Goal: Task Accomplishment & Management: Manage account settings

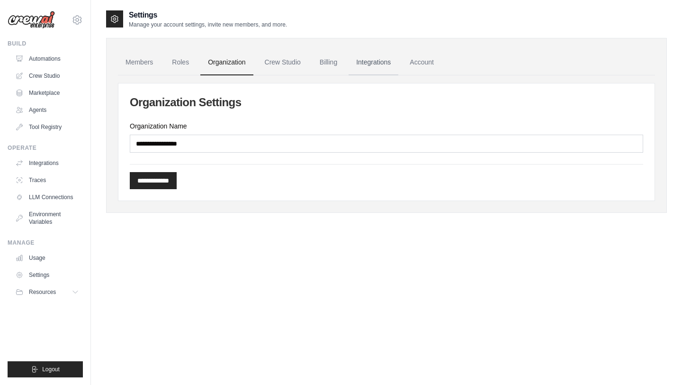
click at [367, 59] on link "Integrations" at bounding box center [374, 63] width 50 height 26
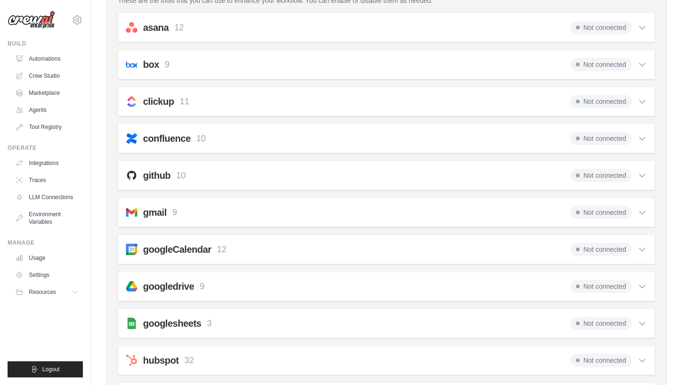
scroll to position [110, 0]
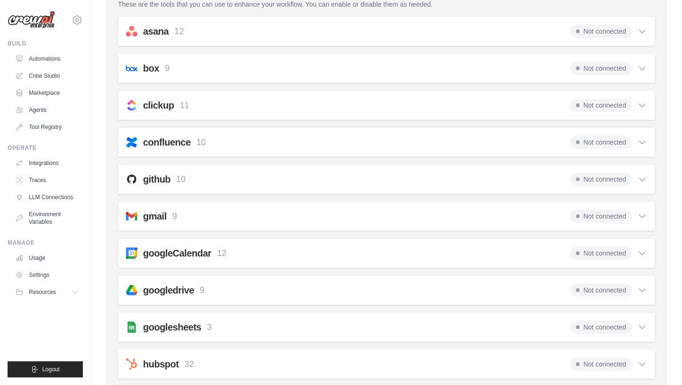
click at [383, 209] on div "gmail 9 Not connected" at bounding box center [386, 215] width 521 height 13
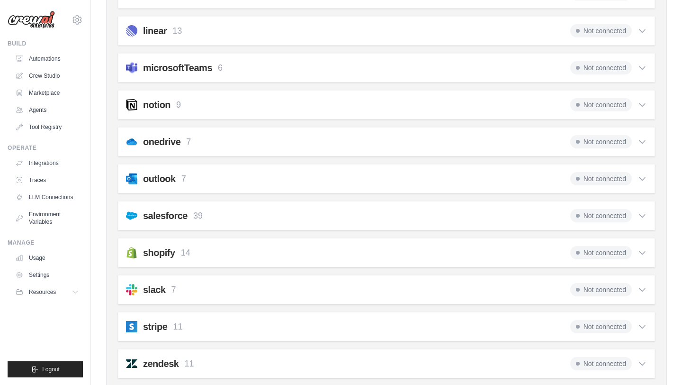
scroll to position [714, 0]
click at [378, 287] on div "slack 7 Not connected" at bounding box center [386, 288] width 521 height 13
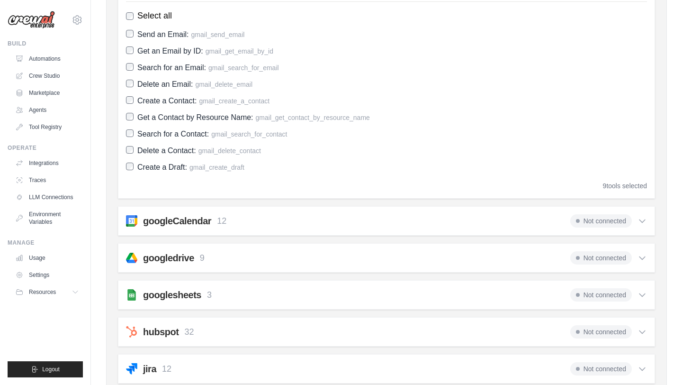
scroll to position [355, 0]
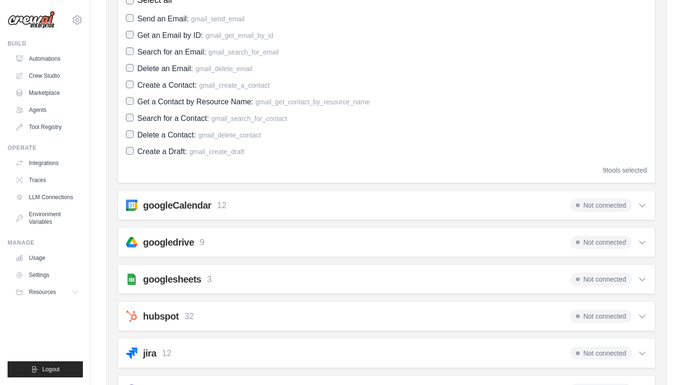
click at [385, 285] on div "googlesheets 3 Not connected" at bounding box center [386, 279] width 521 height 13
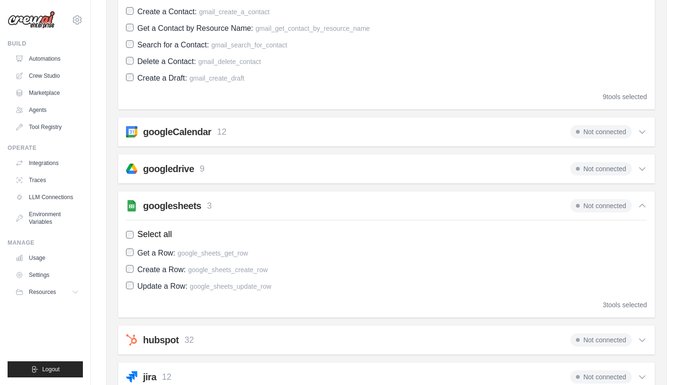
scroll to position [430, 0]
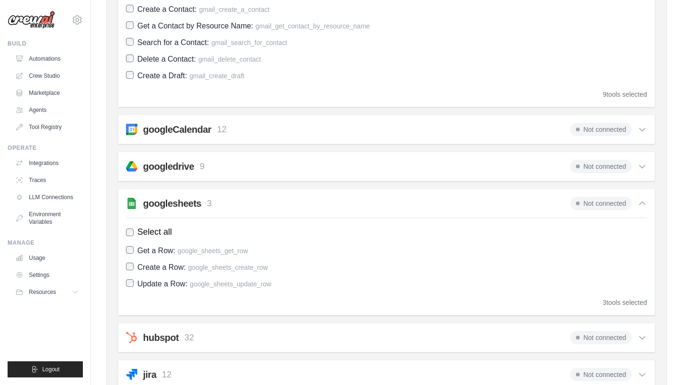
click at [350, 123] on div "googleCalendar 12 Not connected" at bounding box center [386, 129] width 521 height 13
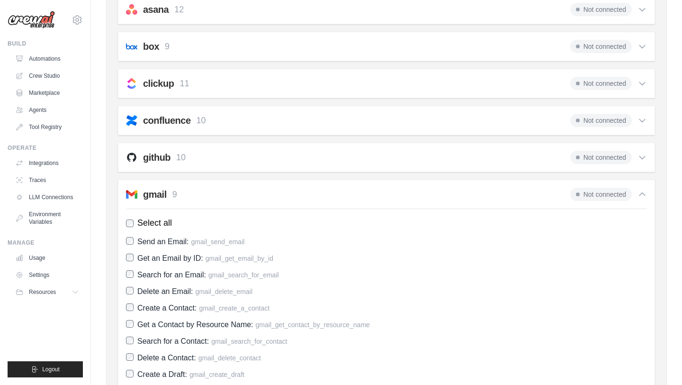
scroll to position [185, 0]
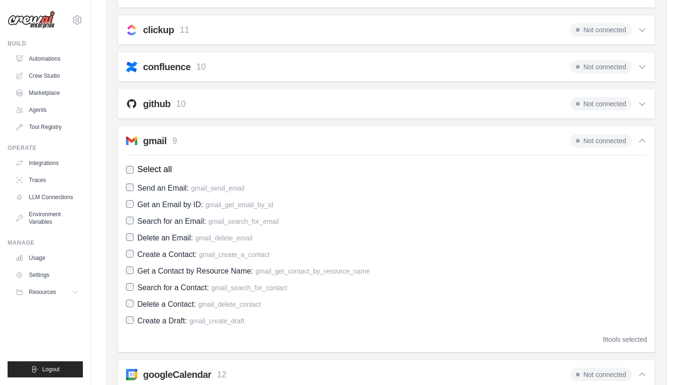
click at [143, 172] on span "Select all" at bounding box center [154, 169] width 35 height 13
click at [142, 324] on span "Create a Draft:" at bounding box center [162, 321] width 50 height 8
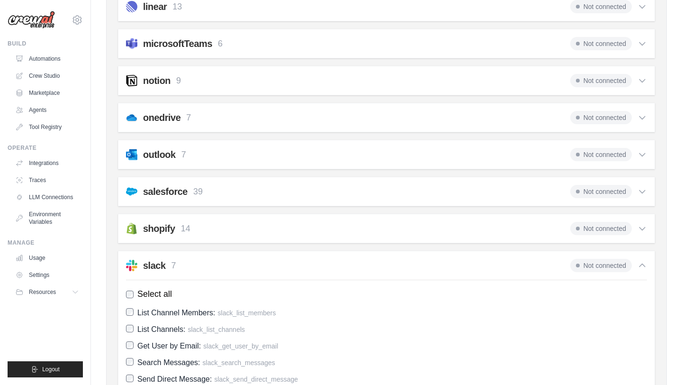
scroll to position [1091, 0]
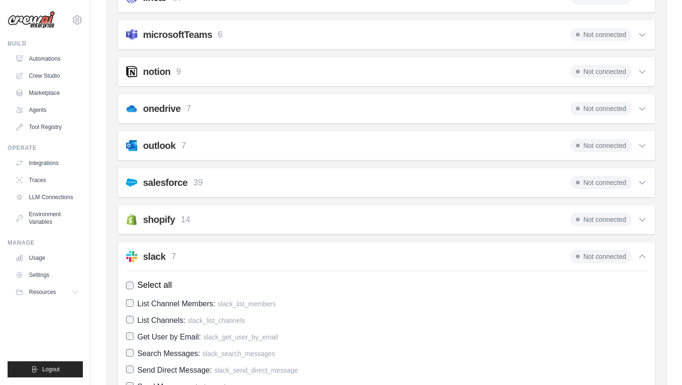
click at [188, 145] on div "outlook 7 Not connected" at bounding box center [386, 145] width 521 height 13
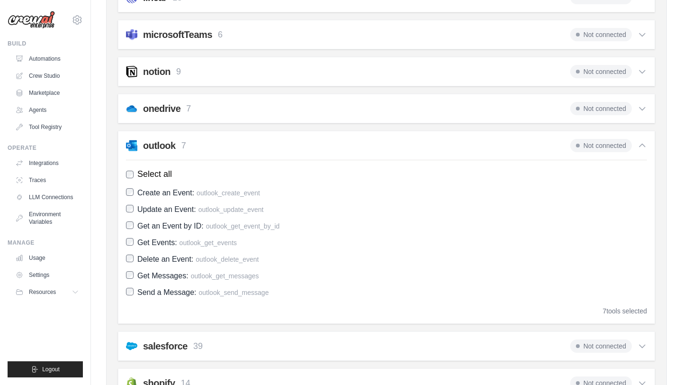
click at [188, 145] on div "outlook 7 Not connected" at bounding box center [386, 145] width 521 height 13
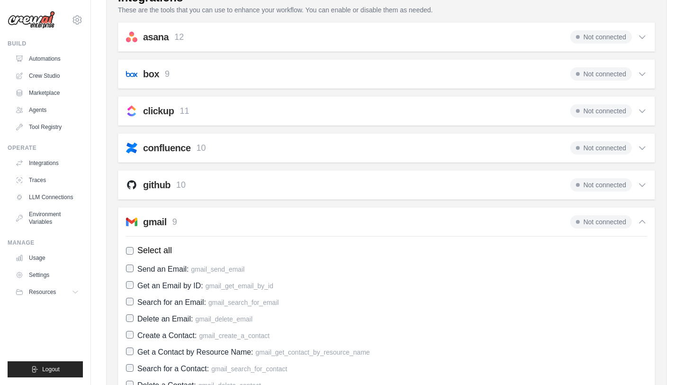
scroll to position [0, 0]
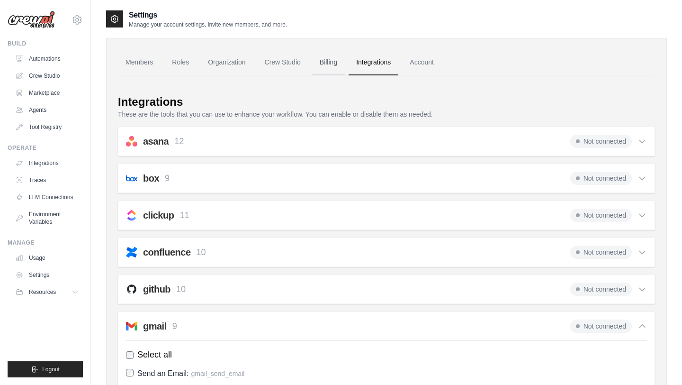
click at [314, 64] on link "Billing" at bounding box center [328, 63] width 33 height 26
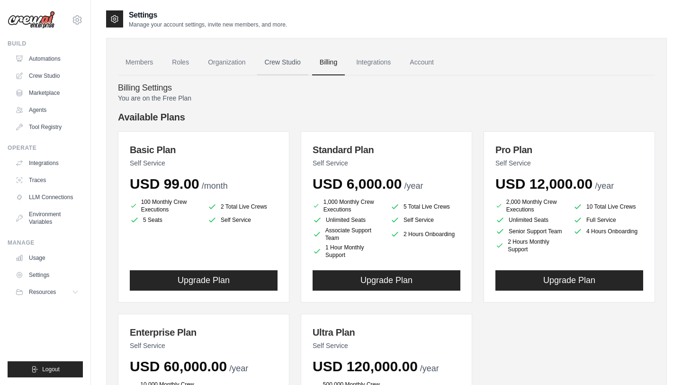
click at [289, 55] on link "Crew Studio" at bounding box center [282, 63] width 51 height 26
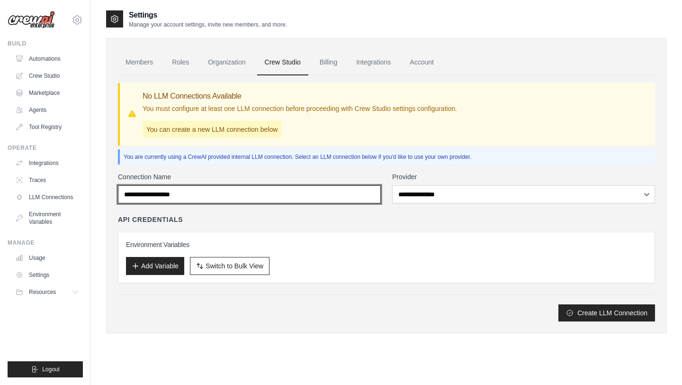
click at [243, 193] on input "Connection Name" at bounding box center [249, 194] width 263 height 18
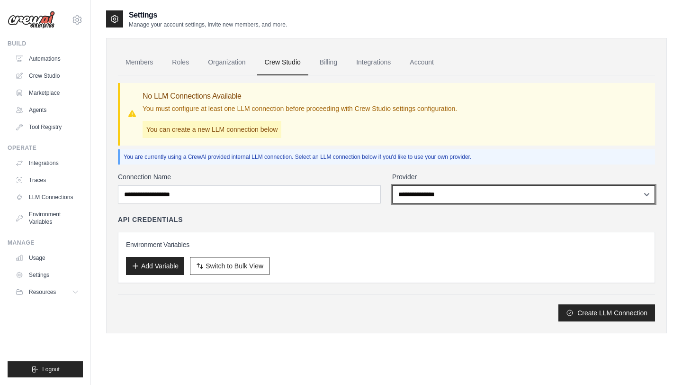
click at [479, 191] on select "**********" at bounding box center [523, 194] width 263 height 18
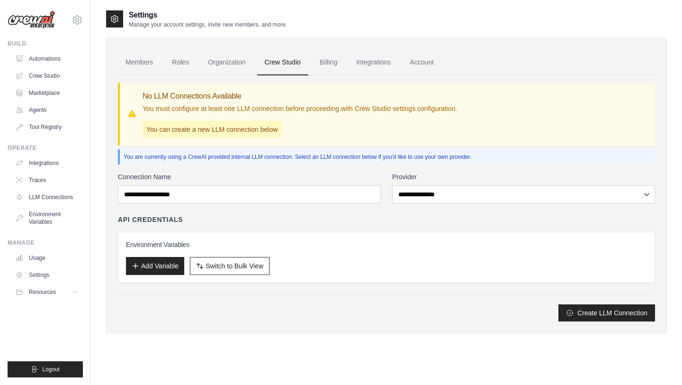
click at [327, 218] on div "API Credentials" at bounding box center [386, 219] width 537 height 9
click at [161, 264] on button "Add Variable" at bounding box center [155, 265] width 58 height 18
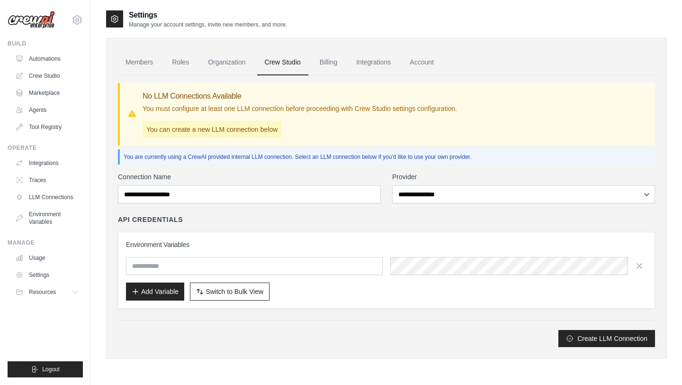
click at [407, 239] on div "Environment Variables Add Variable Switch to Bulk View Switch to Table View" at bounding box center [386, 270] width 537 height 77
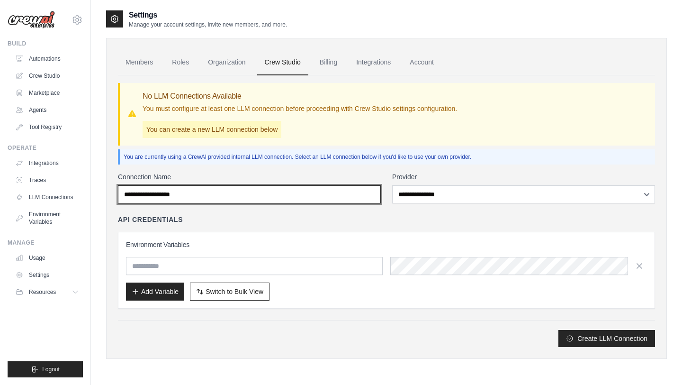
click at [360, 193] on input "Connection Name" at bounding box center [249, 194] width 263 height 18
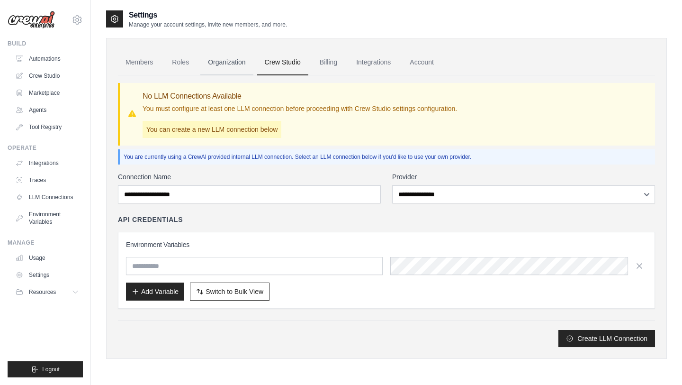
click at [221, 60] on link "Organization" at bounding box center [226, 63] width 53 height 26
click at [223, 61] on link "Organization" at bounding box center [226, 63] width 53 height 26
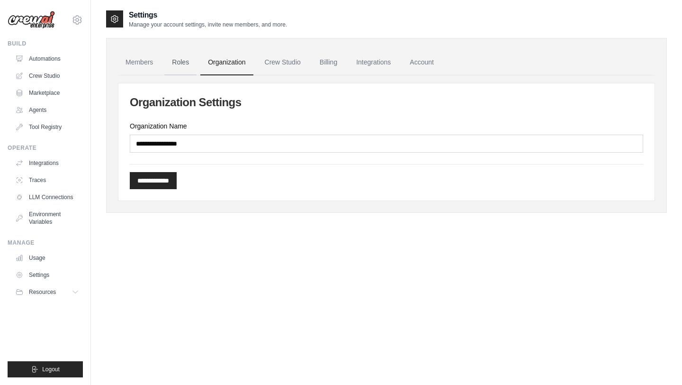
click at [169, 63] on link "Roles" at bounding box center [180, 63] width 32 height 26
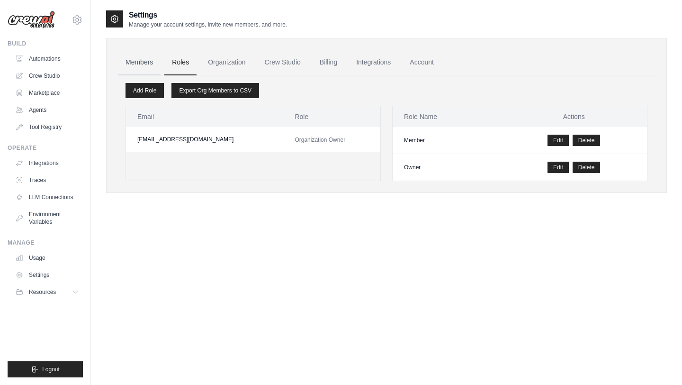
click at [151, 60] on link "Members" at bounding box center [139, 63] width 43 height 26
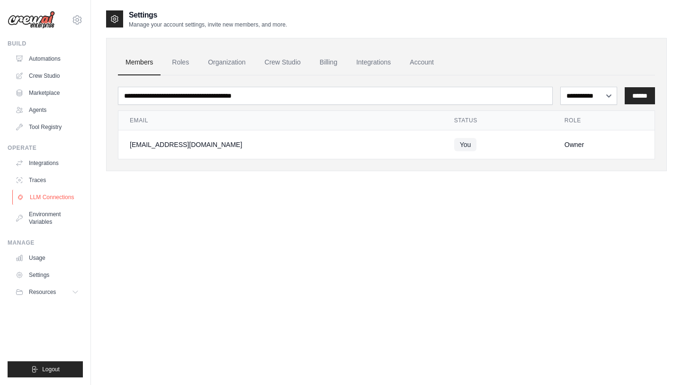
click at [30, 196] on link "LLM Connections" at bounding box center [48, 197] width 72 height 15
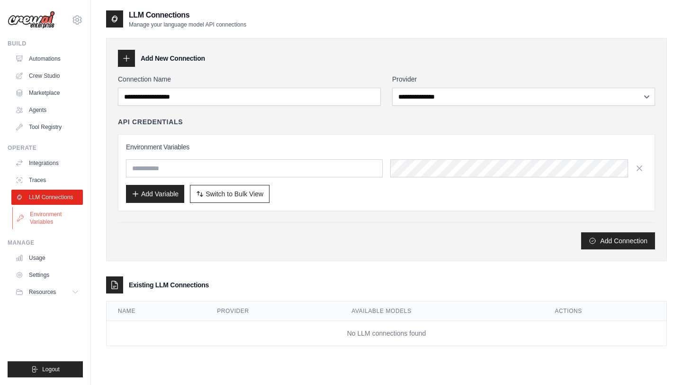
click at [23, 219] on icon at bounding box center [21, 218] width 8 height 8
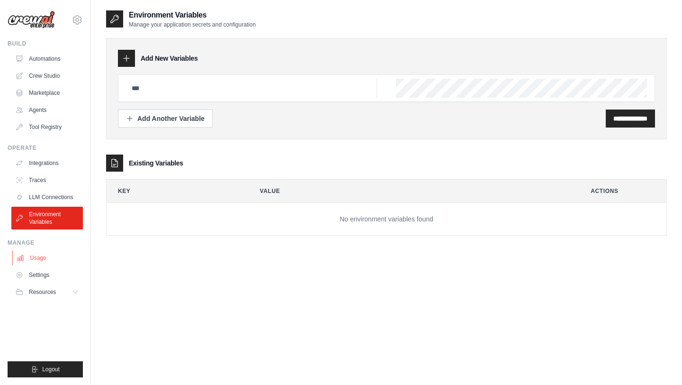
click at [39, 256] on link "Usage" at bounding box center [48, 257] width 72 height 15
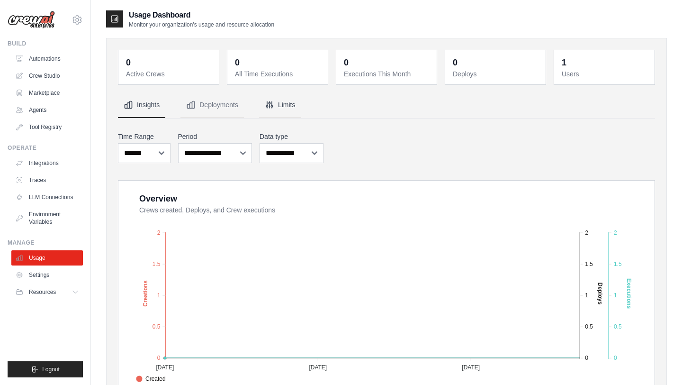
click at [275, 104] on button "Limits" at bounding box center [280, 105] width 42 height 26
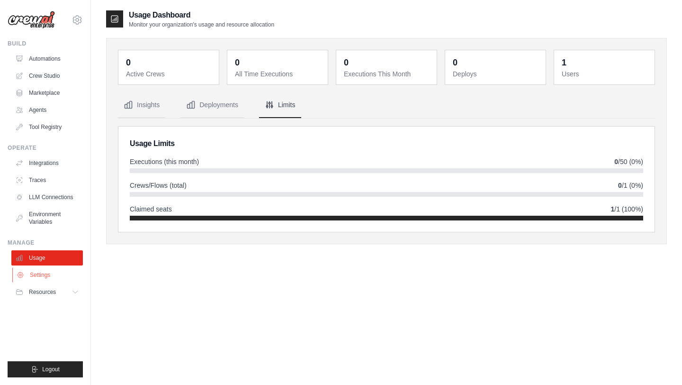
click at [45, 277] on link "Settings" at bounding box center [48, 274] width 72 height 15
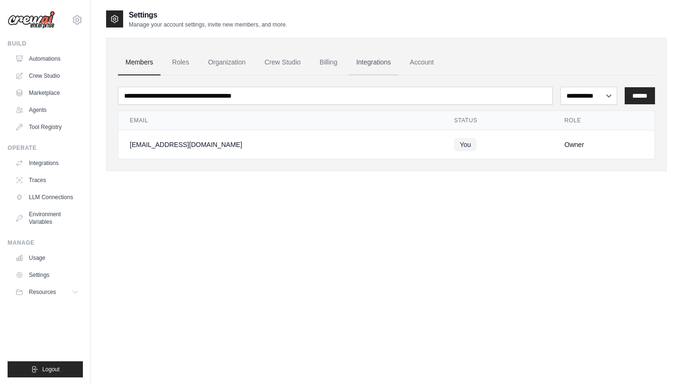
click at [368, 62] on link "Integrations" at bounding box center [374, 63] width 50 height 26
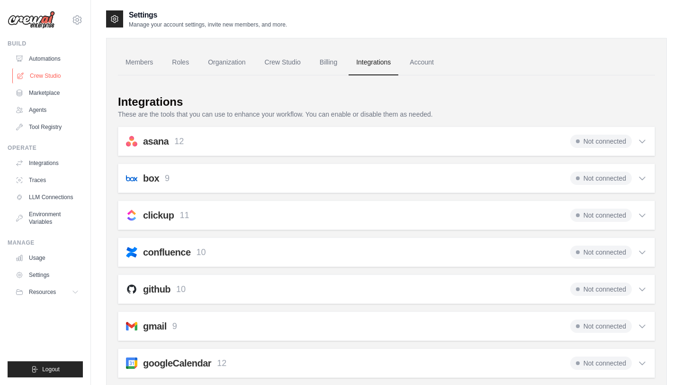
click at [47, 77] on link "Crew Studio" at bounding box center [48, 75] width 72 height 15
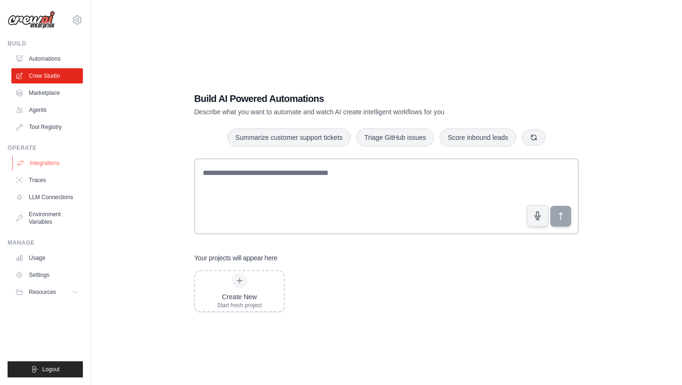
click at [42, 162] on link "Integrations" at bounding box center [48, 162] width 72 height 15
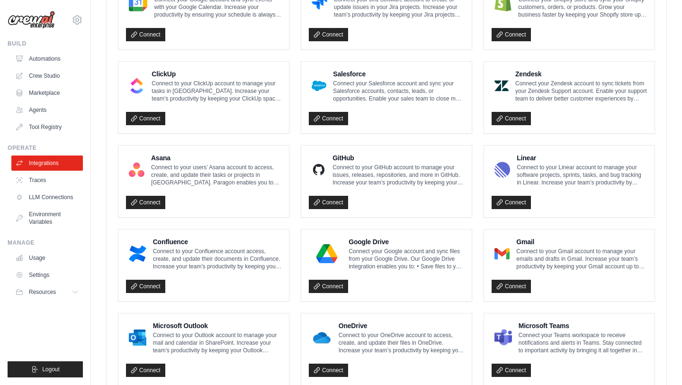
scroll to position [505, 0]
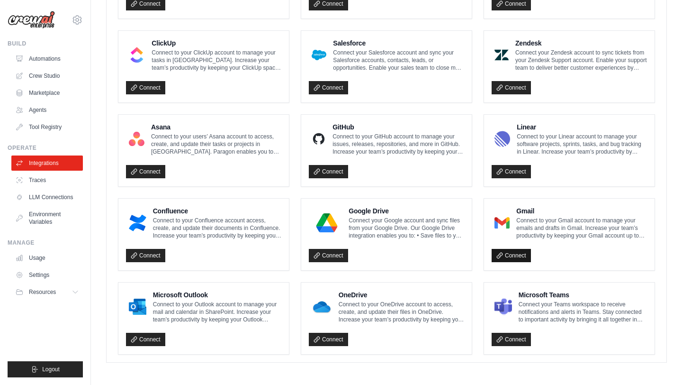
click at [500, 249] on link "Connect" at bounding box center [511, 255] width 39 height 13
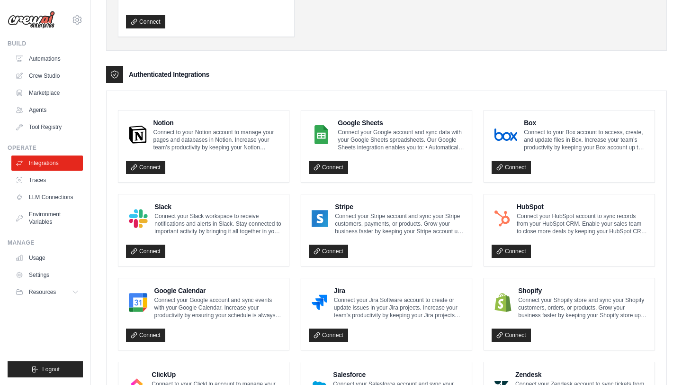
scroll to position [0, 0]
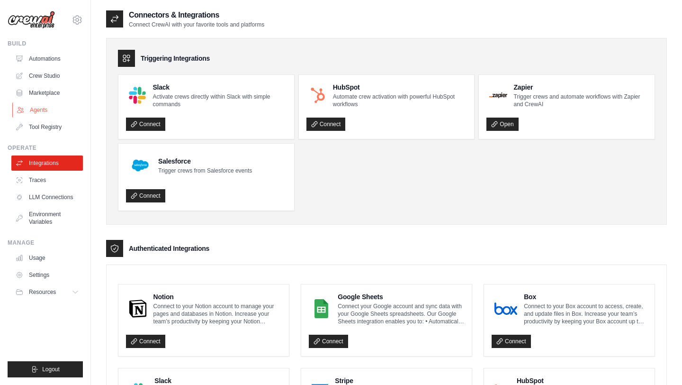
click at [34, 107] on link "Agents" at bounding box center [48, 109] width 72 height 15
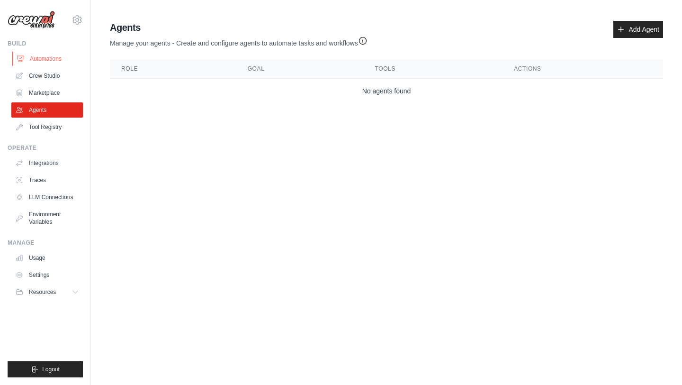
click at [39, 61] on link "Automations" at bounding box center [48, 58] width 72 height 15
click at [39, 62] on link "Automations" at bounding box center [48, 58] width 72 height 15
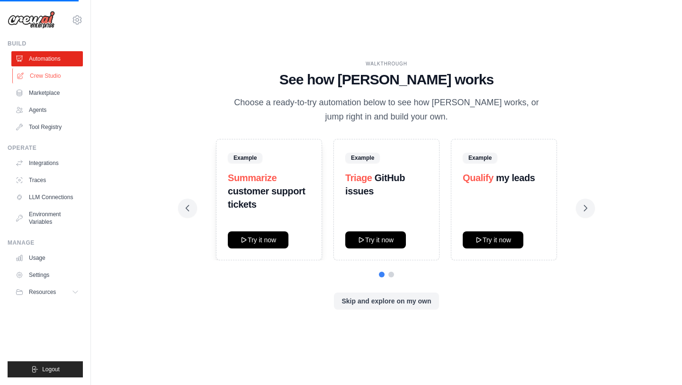
click at [40, 73] on link "Crew Studio" at bounding box center [48, 75] width 72 height 15
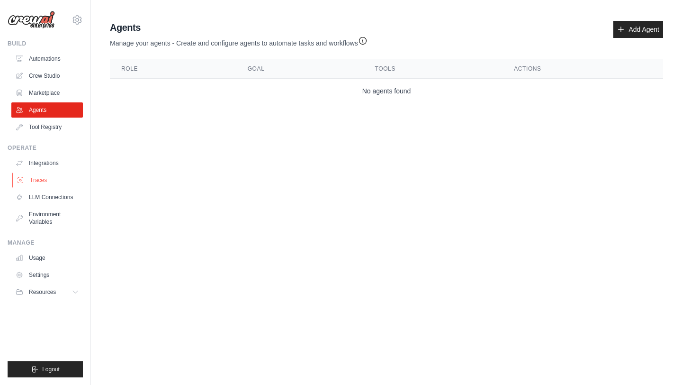
click at [45, 174] on link "Traces" at bounding box center [48, 180] width 72 height 15
click at [50, 165] on link "Integrations" at bounding box center [48, 162] width 72 height 15
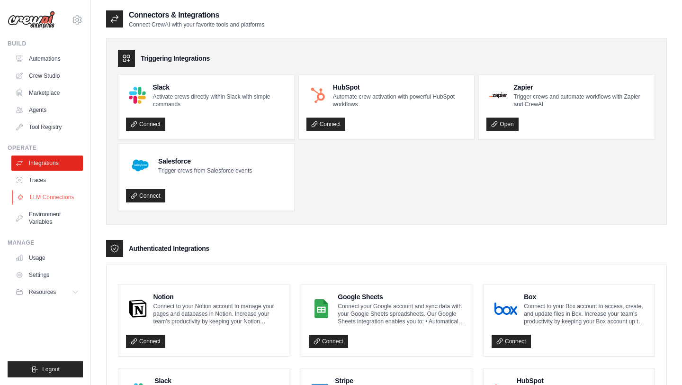
click at [50, 195] on link "LLM Connections" at bounding box center [48, 197] width 72 height 15
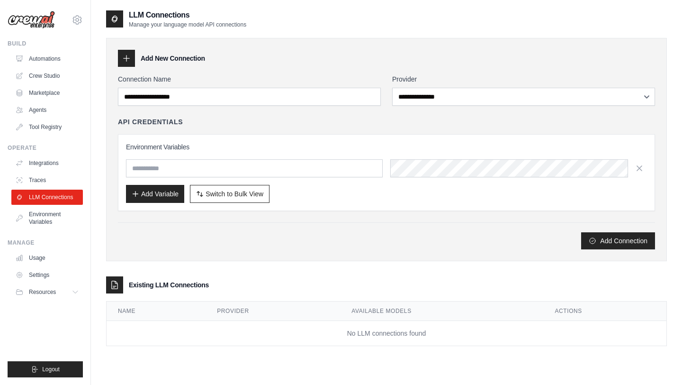
click at [50, 195] on link "LLM Connections" at bounding box center [47, 197] width 72 height 15
click at [50, 214] on link "Environment Variables" at bounding box center [48, 218] width 72 height 23
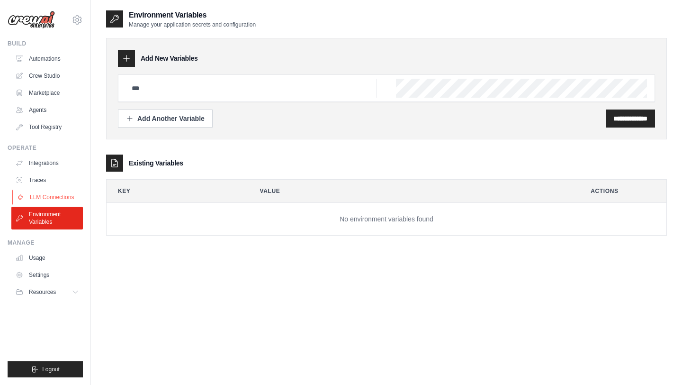
click at [41, 193] on link "LLM Connections" at bounding box center [48, 197] width 72 height 15
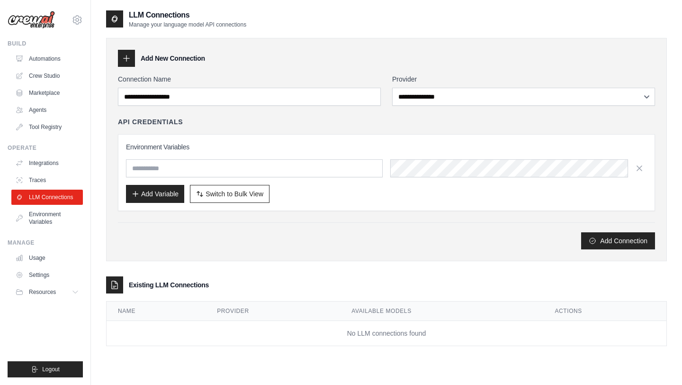
click at [50, 172] on ul "Integrations Traces LLM Connections Environment Variables" at bounding box center [47, 192] width 72 height 74
click at [49, 182] on link "Traces" at bounding box center [48, 180] width 72 height 15
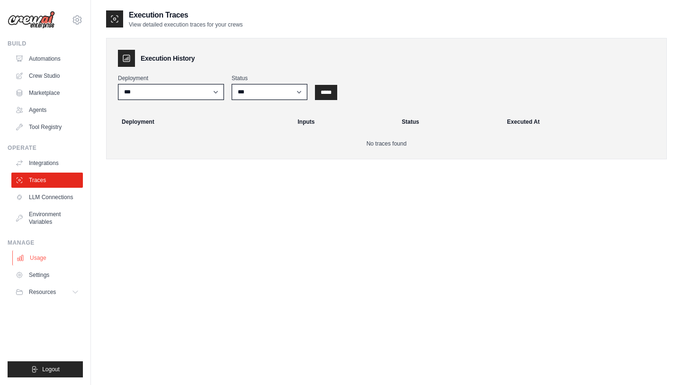
click at [43, 258] on link "Usage" at bounding box center [48, 257] width 72 height 15
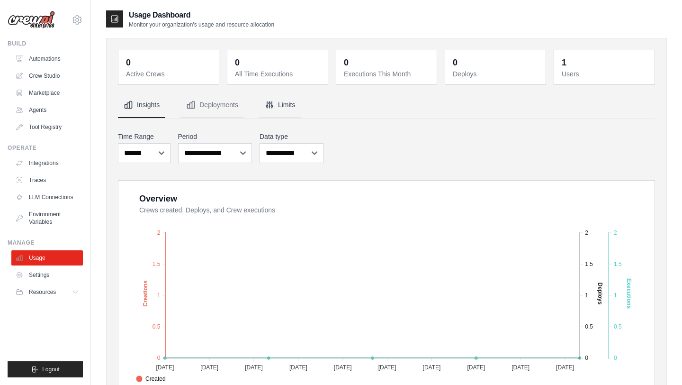
click at [282, 104] on button "Limits" at bounding box center [280, 105] width 42 height 26
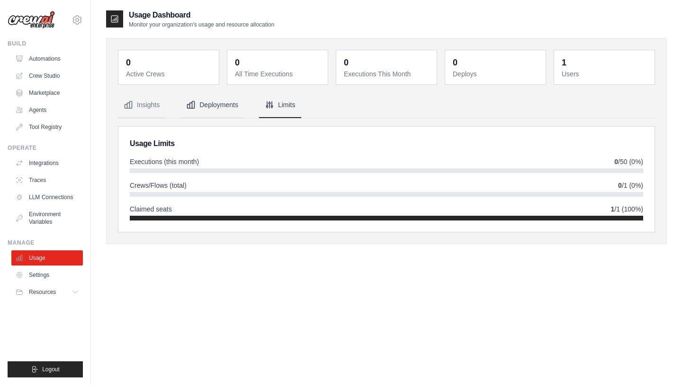
click at [212, 110] on button "Deployments" at bounding box center [213, 105] width 64 height 26
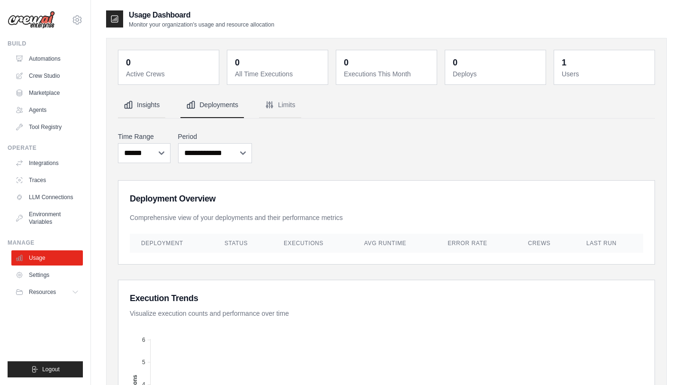
click at [145, 115] on button "Insights" at bounding box center [141, 105] width 47 height 26
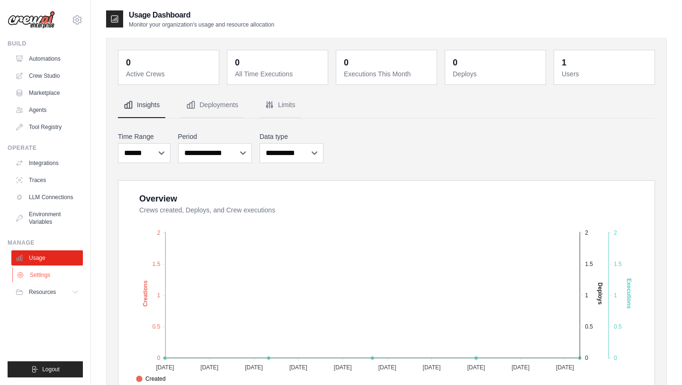
click at [45, 281] on link "Settings" at bounding box center [48, 274] width 72 height 15
click at [48, 298] on button "Resources" at bounding box center [48, 291] width 72 height 15
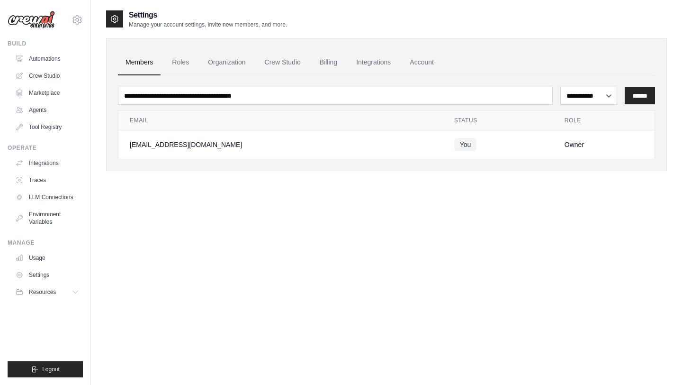
click at [48, 298] on button "Resources" at bounding box center [47, 291] width 72 height 15
click at [36, 261] on link "Usage" at bounding box center [48, 257] width 72 height 15
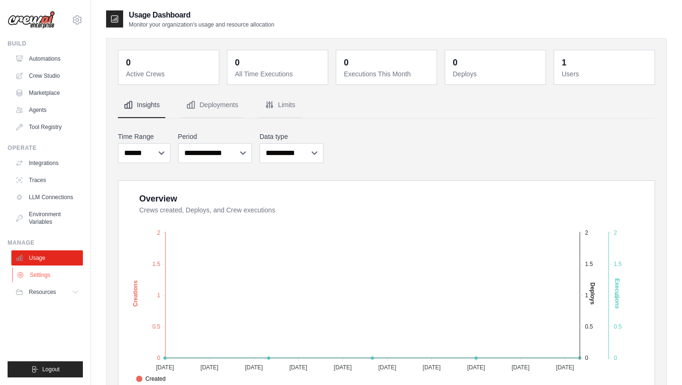
click at [39, 275] on link "Settings" at bounding box center [48, 274] width 72 height 15
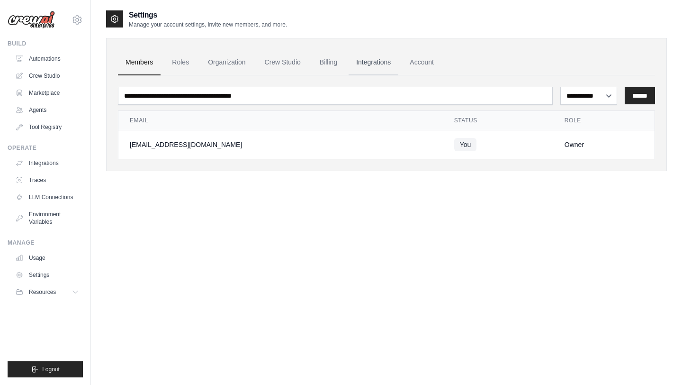
click at [382, 64] on link "Integrations" at bounding box center [374, 63] width 50 height 26
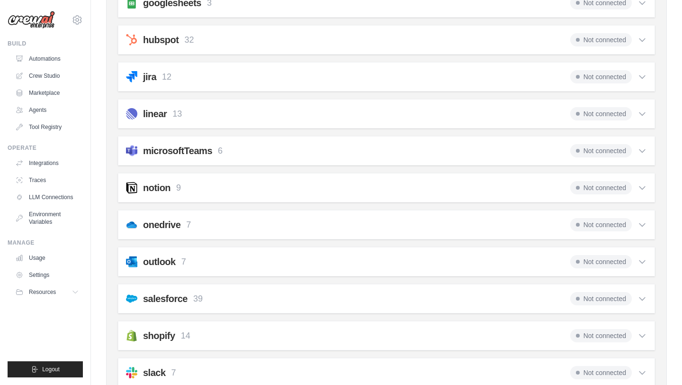
scroll to position [579, 0]
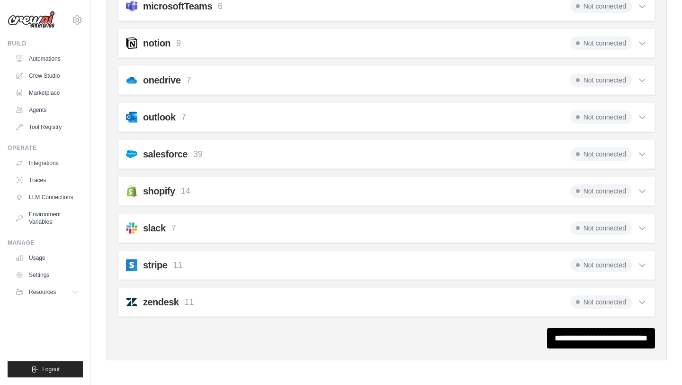
click at [361, 227] on div "slack 7 Not connected" at bounding box center [386, 227] width 521 height 13
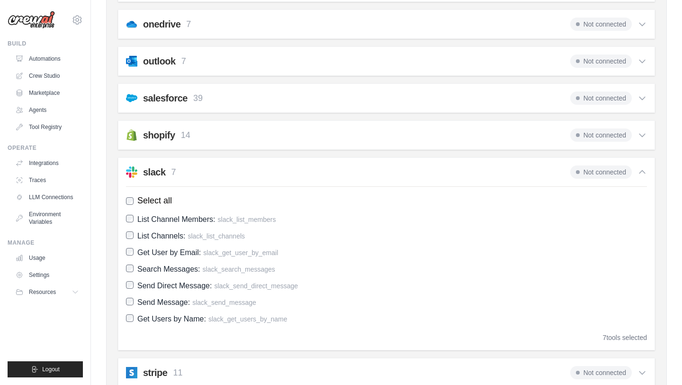
scroll to position [656, 0]
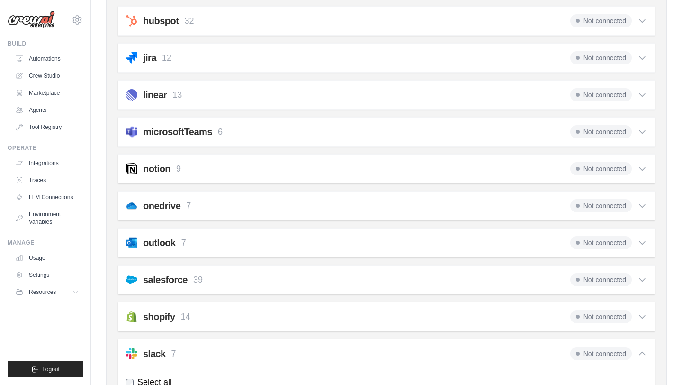
click at [357, 242] on div "outlook 7 Not connected" at bounding box center [386, 242] width 521 height 13
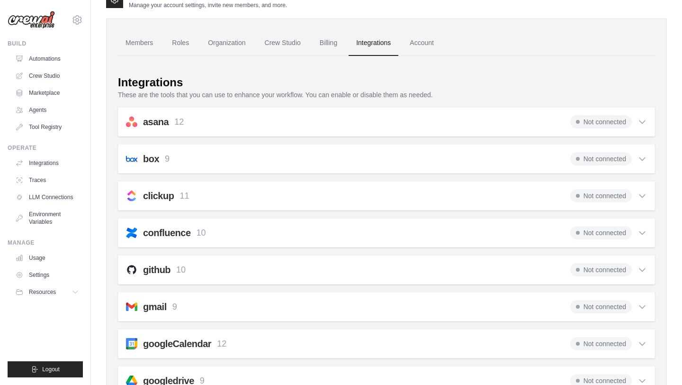
scroll to position [0, 0]
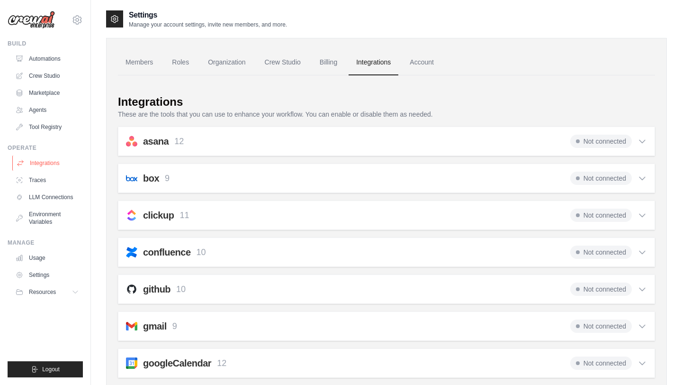
click at [50, 164] on link "Integrations" at bounding box center [48, 162] width 72 height 15
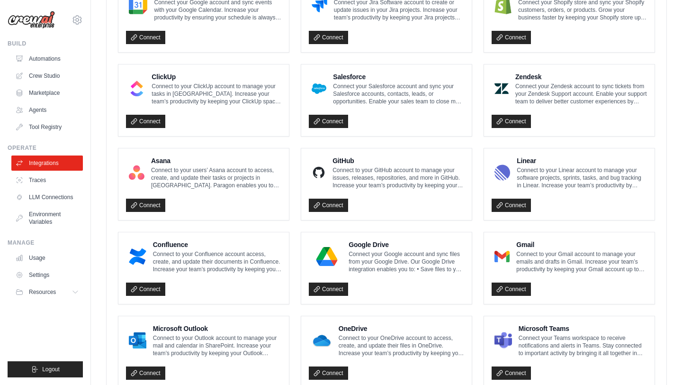
scroll to position [505, 0]
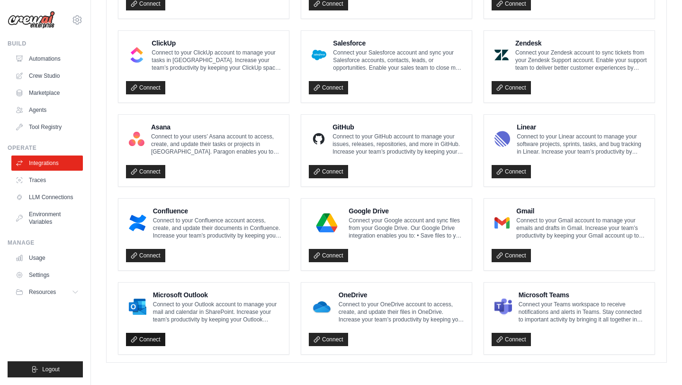
click at [148, 333] on link "Connect" at bounding box center [145, 339] width 39 height 13
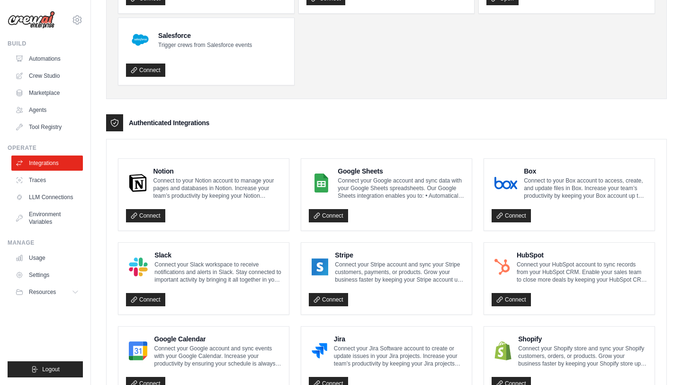
scroll to position [0, 0]
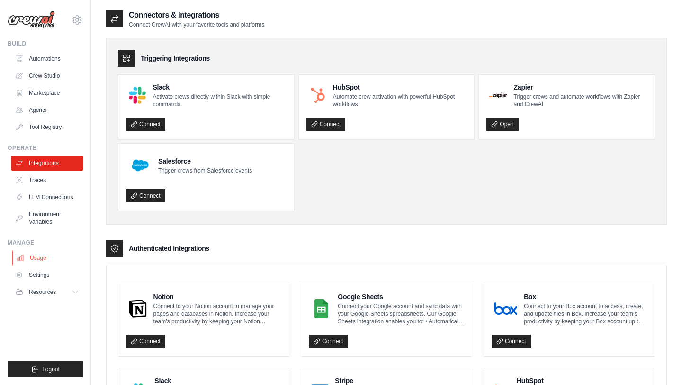
click at [52, 255] on link "Usage" at bounding box center [48, 257] width 72 height 15
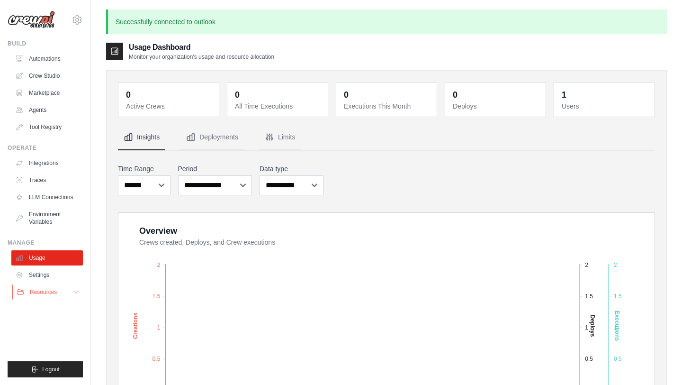
click at [42, 294] on span "Resources" at bounding box center [43, 292] width 27 height 8
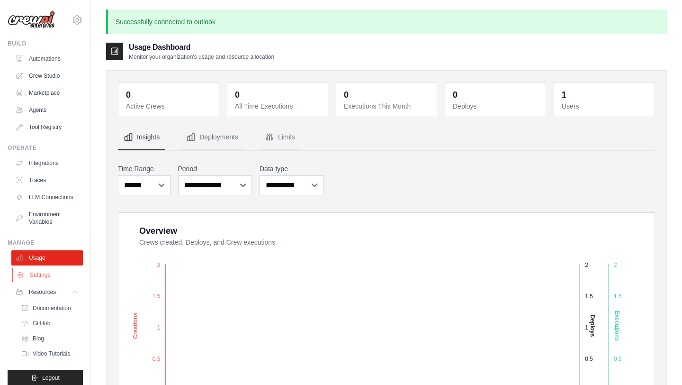
scroll to position [9, 0]
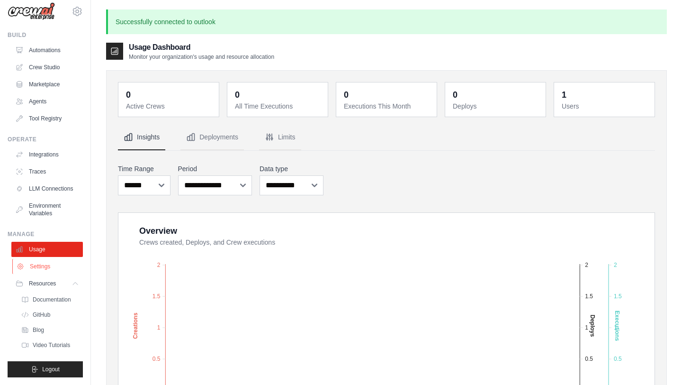
click at [55, 260] on link "Settings" at bounding box center [48, 266] width 72 height 15
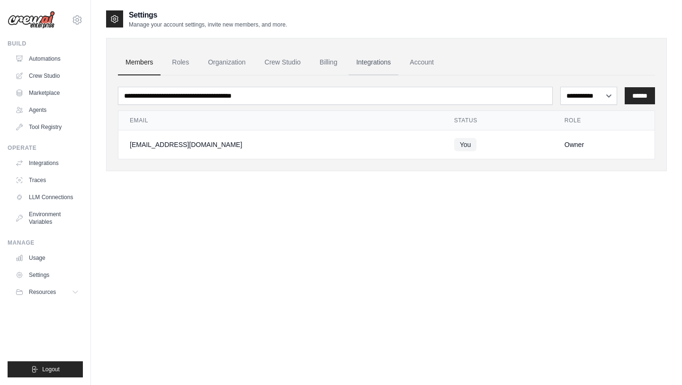
click at [373, 66] on link "Integrations" at bounding box center [374, 63] width 50 height 26
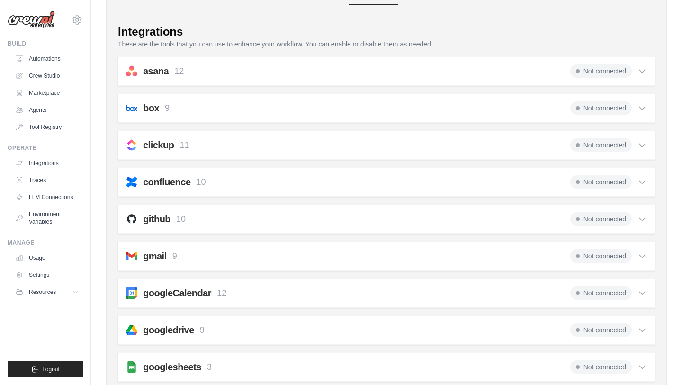
scroll to position [81, 0]
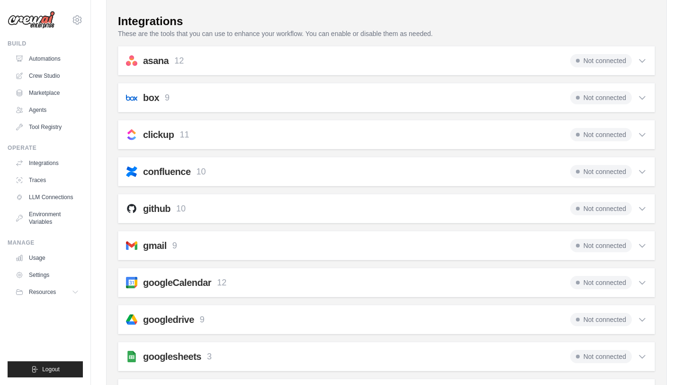
click at [325, 221] on div "github 10 Not connected Select all Create an Issue: github_create_issue Update …" at bounding box center [386, 208] width 537 height 29
click at [330, 217] on div "github 10 Not connected Select all Create an Issue: github_create_issue Update …" at bounding box center [386, 208] width 537 height 29
click at [350, 214] on div "github 10 Not connected" at bounding box center [386, 208] width 521 height 13
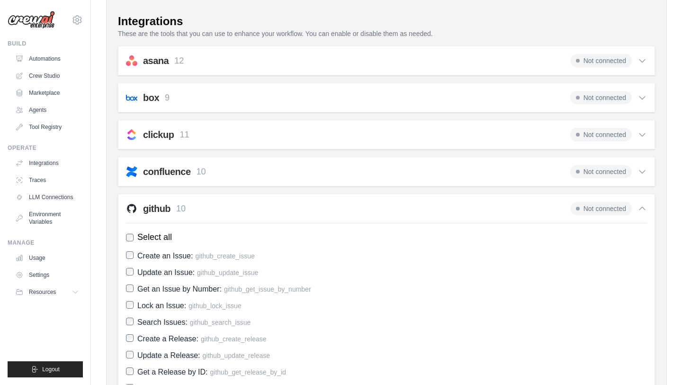
click at [363, 200] on div "github 10 Not connected Select all Create an Issue: github_create_issue Update …" at bounding box center [386, 315] width 537 height 243
click at [641, 211] on icon at bounding box center [642, 208] width 9 height 9
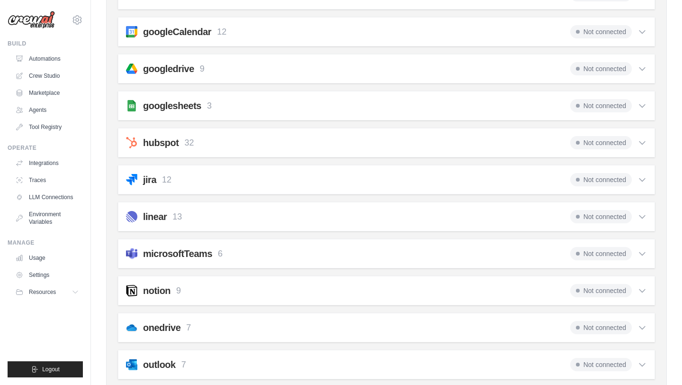
scroll to position [400, 0]
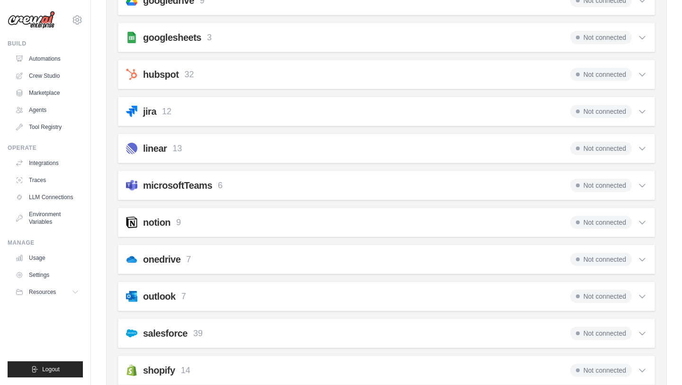
click at [460, 226] on div "notion 9 Not connected" at bounding box center [386, 222] width 521 height 13
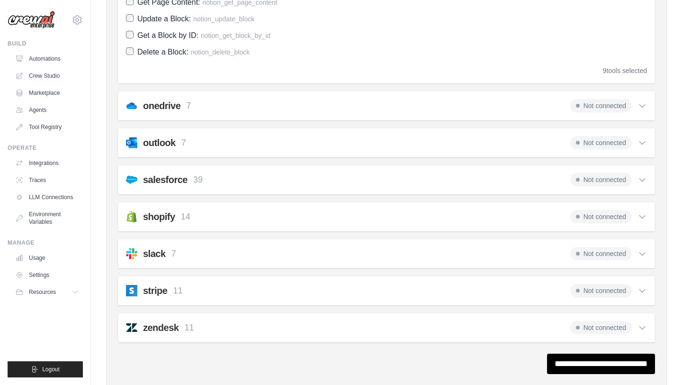
scroll to position [775, 0]
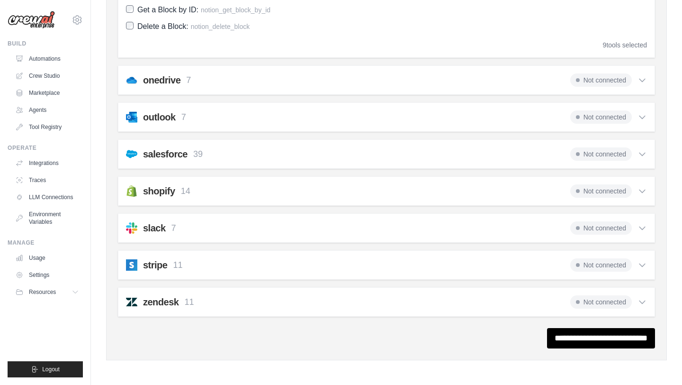
click at [460, 226] on div "slack 7 Not connected" at bounding box center [386, 227] width 521 height 13
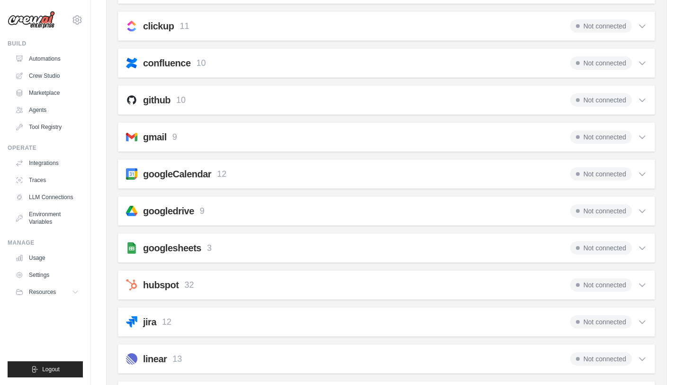
scroll to position [0, 0]
